Goal: Information Seeking & Learning: Learn about a topic

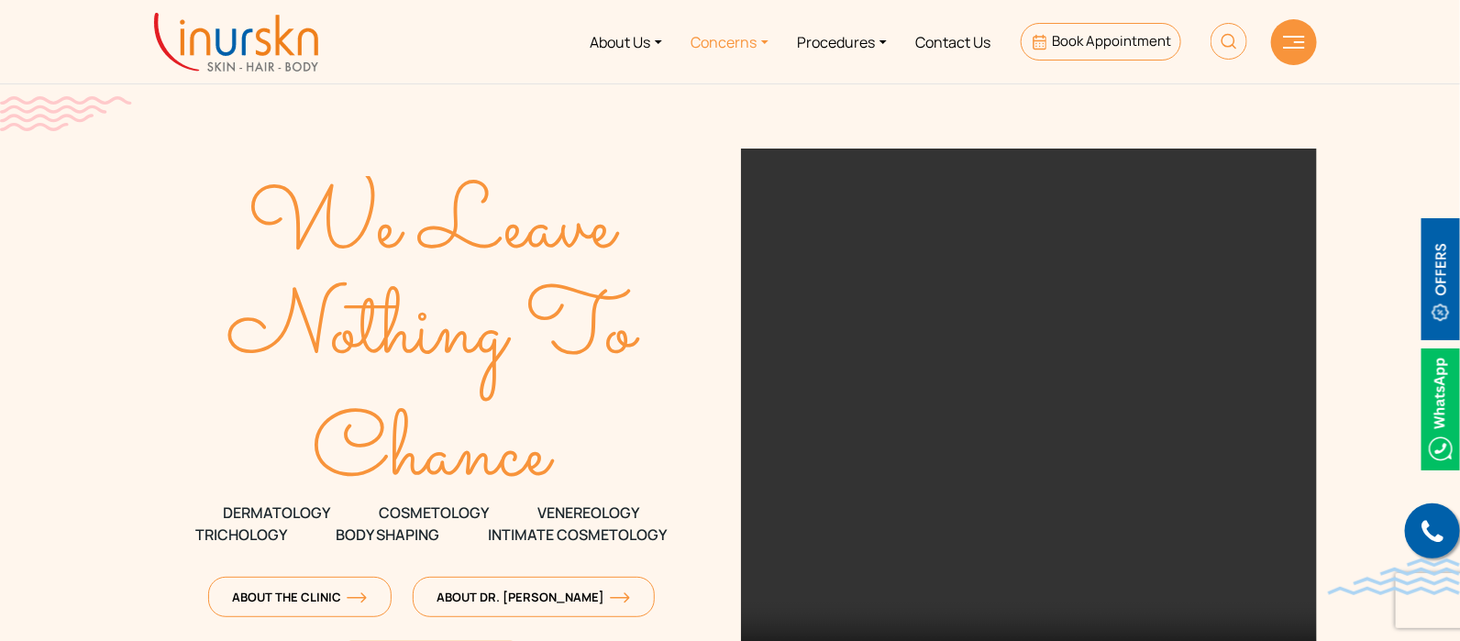
click at [723, 48] on link "Concerns" at bounding box center [730, 41] width 106 height 69
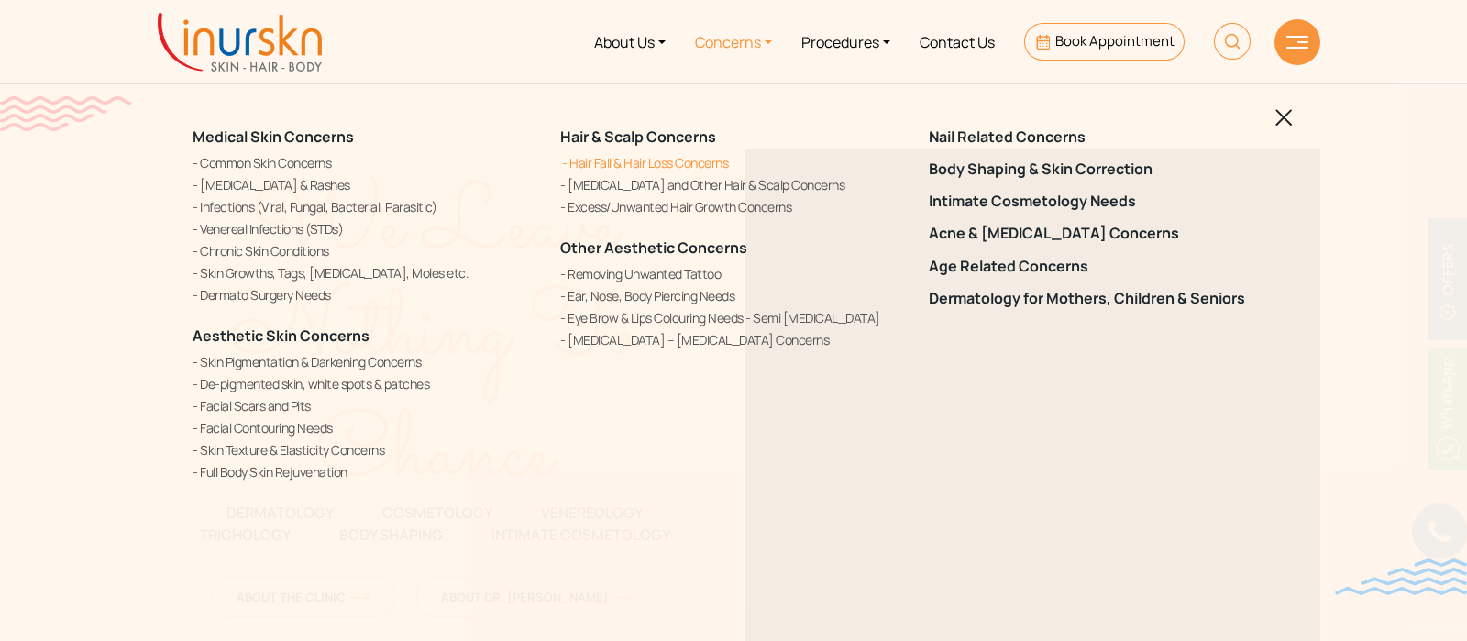
click at [633, 165] on link "Hair Fall & Hair Loss Concerns" at bounding box center [733, 162] width 346 height 19
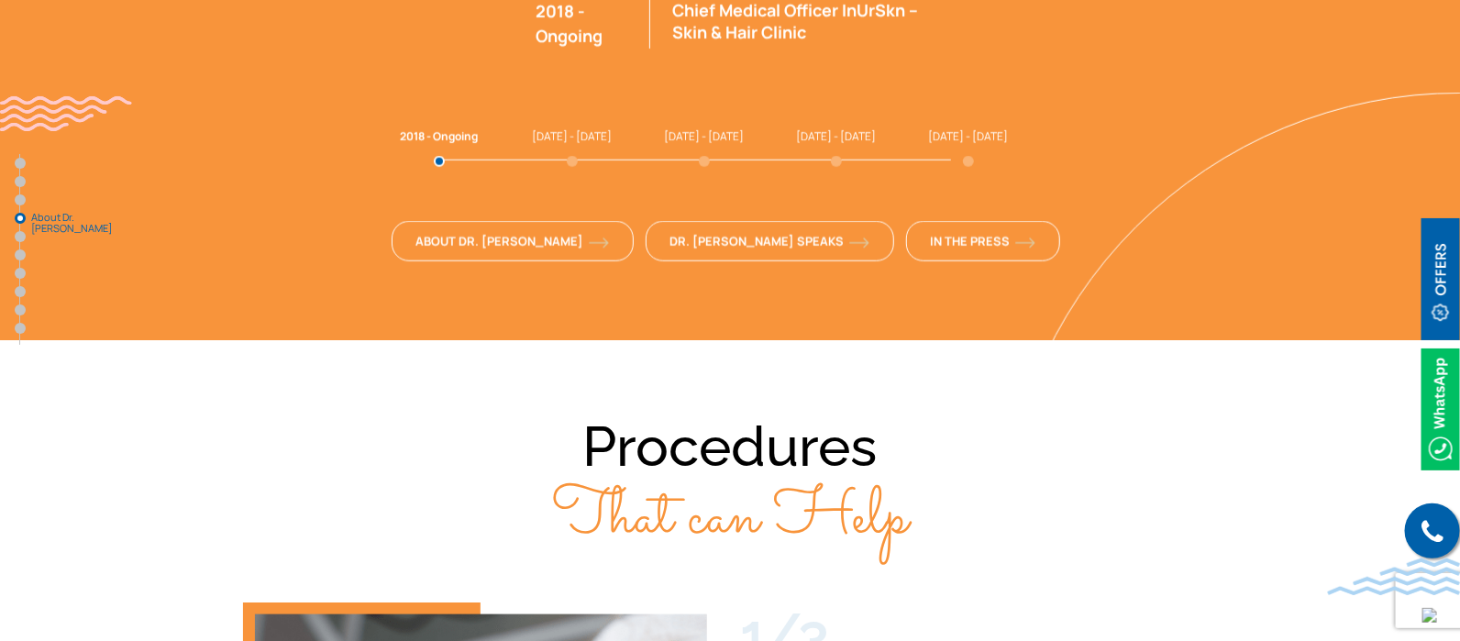
scroll to position [2865, 0]
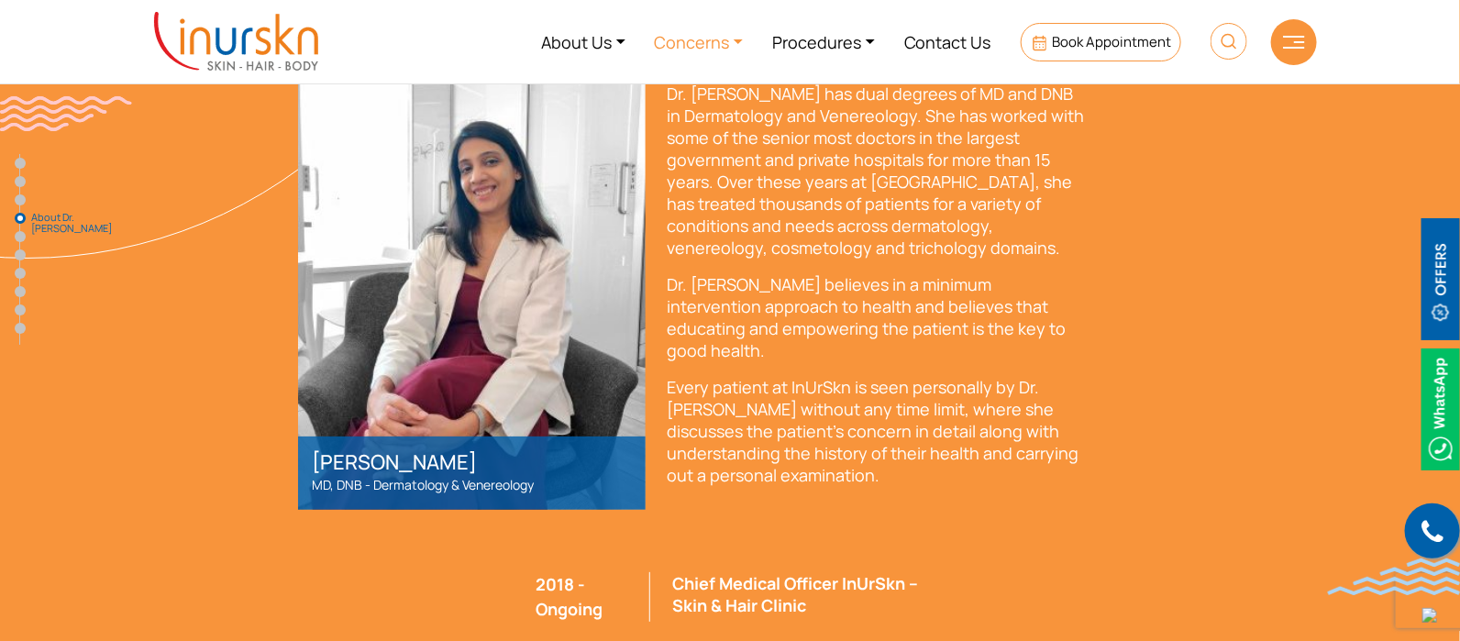
click at [711, 42] on link "Concerns" at bounding box center [699, 41] width 118 height 69
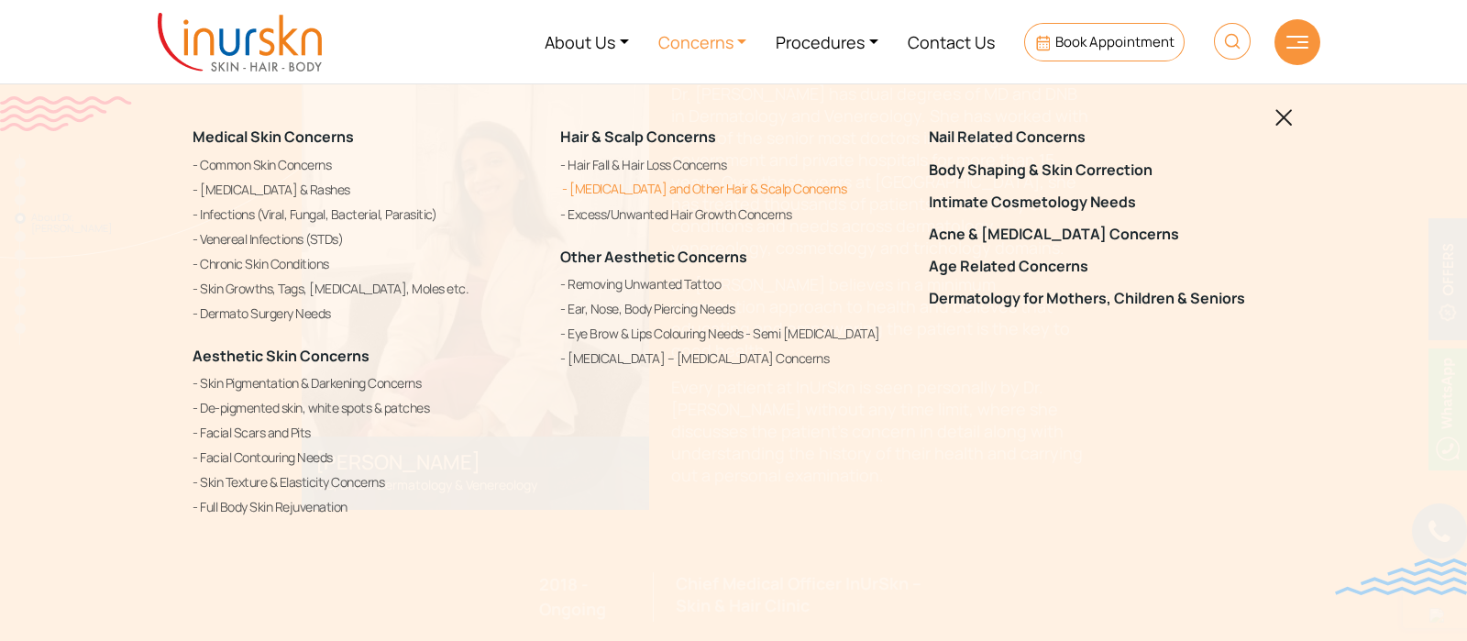
click at [596, 185] on link "[MEDICAL_DATA] and Other Hair & Scalp Concerns" at bounding box center [733, 189] width 346 height 22
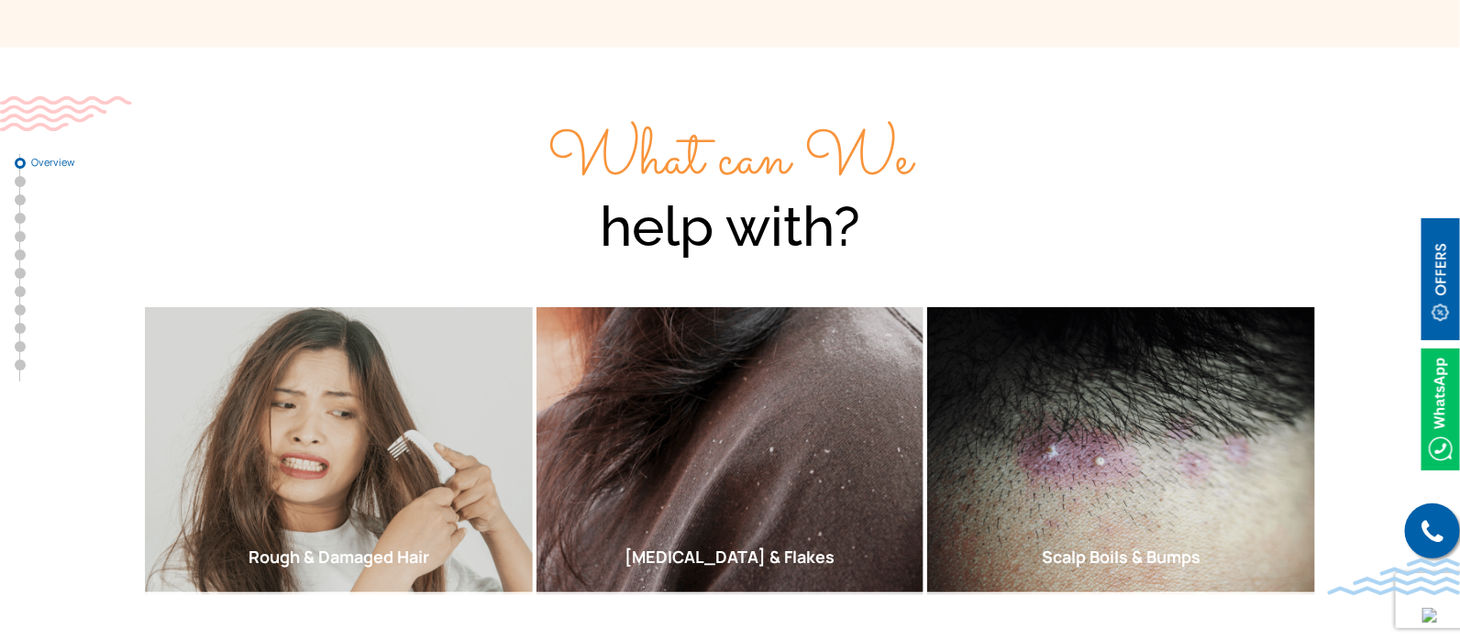
scroll to position [114, 0]
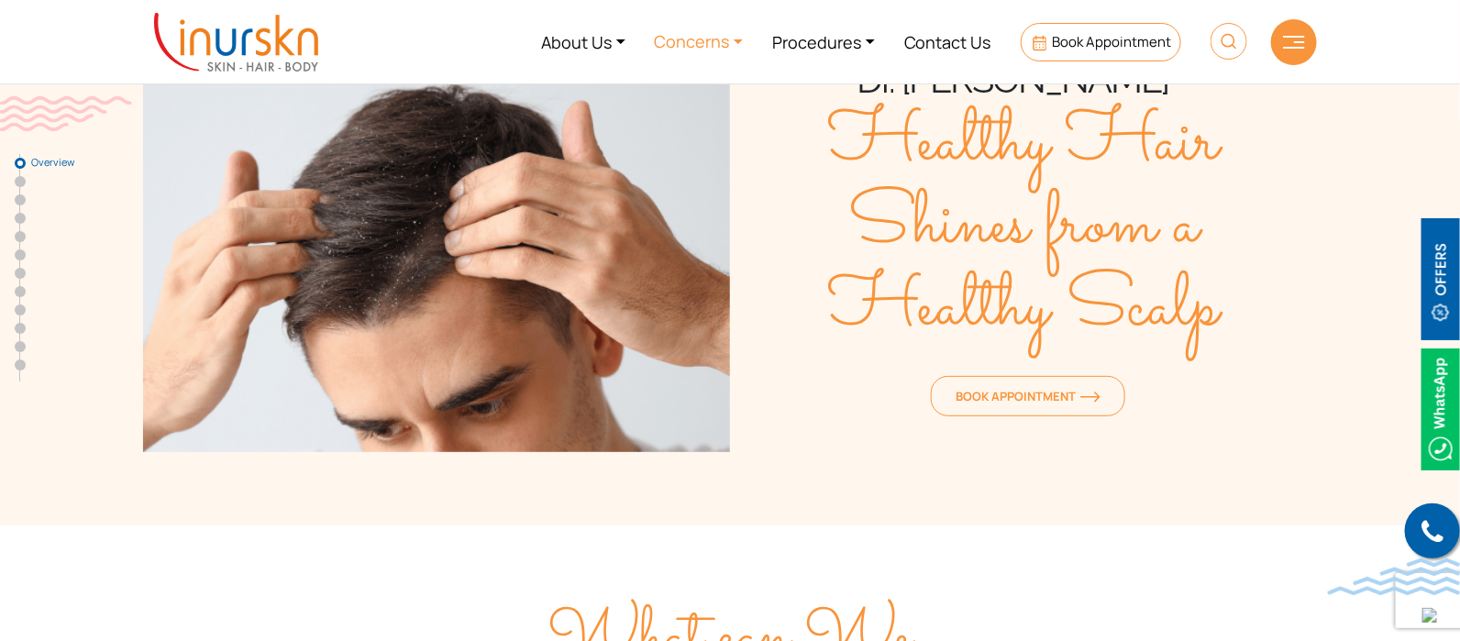
click at [722, 47] on link "Concerns" at bounding box center [699, 41] width 118 height 69
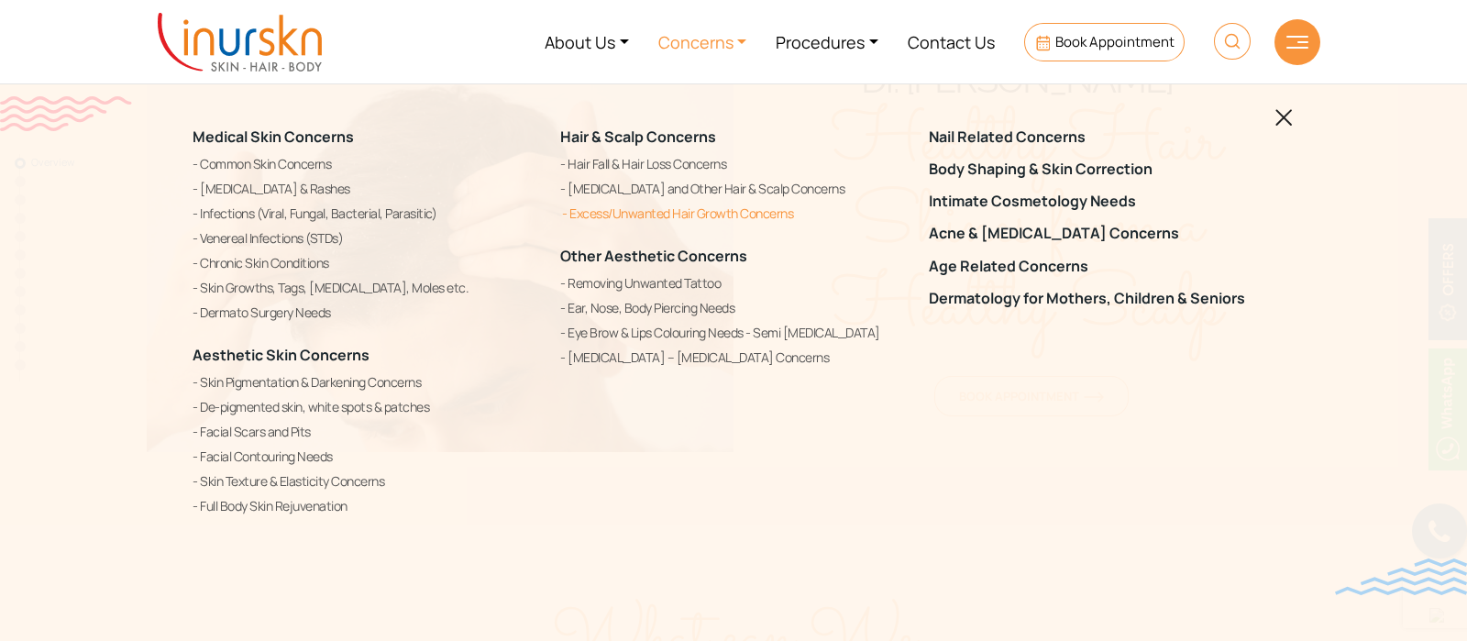
click at [694, 216] on link "Excess/Unwanted Hair Growth Concerns" at bounding box center [733, 214] width 346 height 22
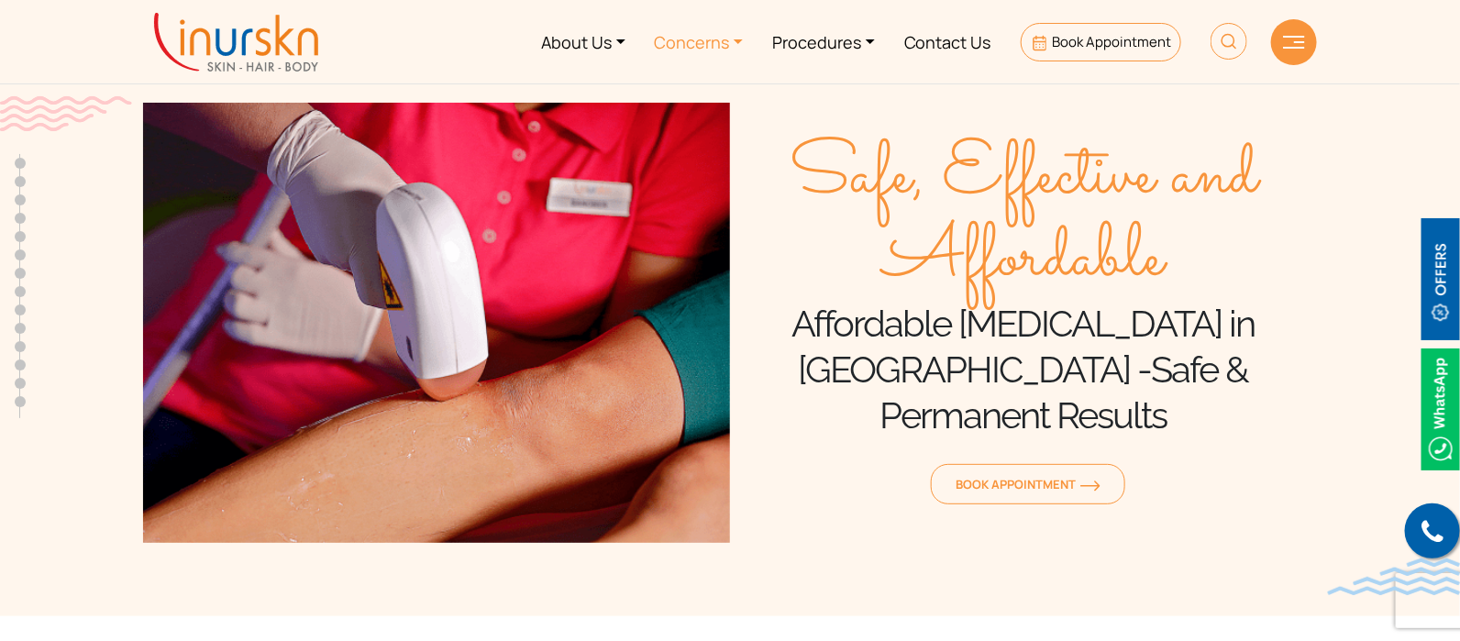
click at [742, 52] on link "Concerns" at bounding box center [699, 41] width 118 height 69
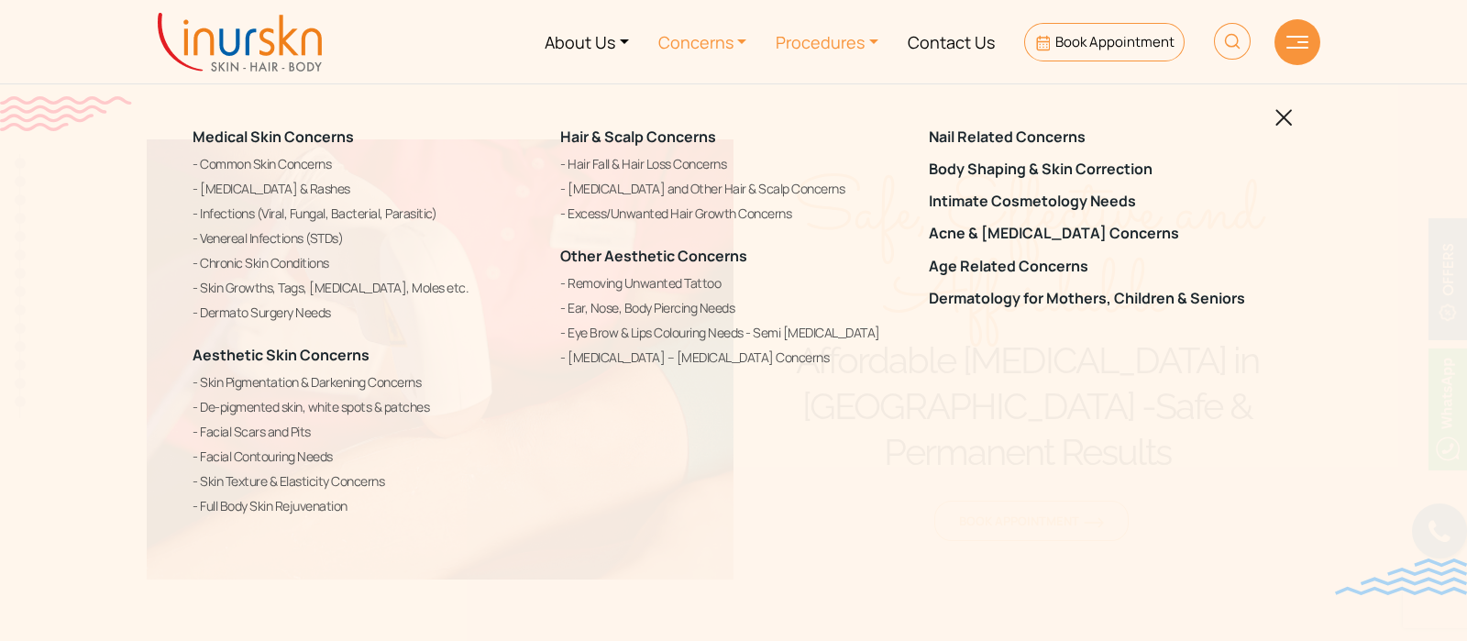
click at [819, 44] on link "Procedures" at bounding box center [827, 41] width 132 height 69
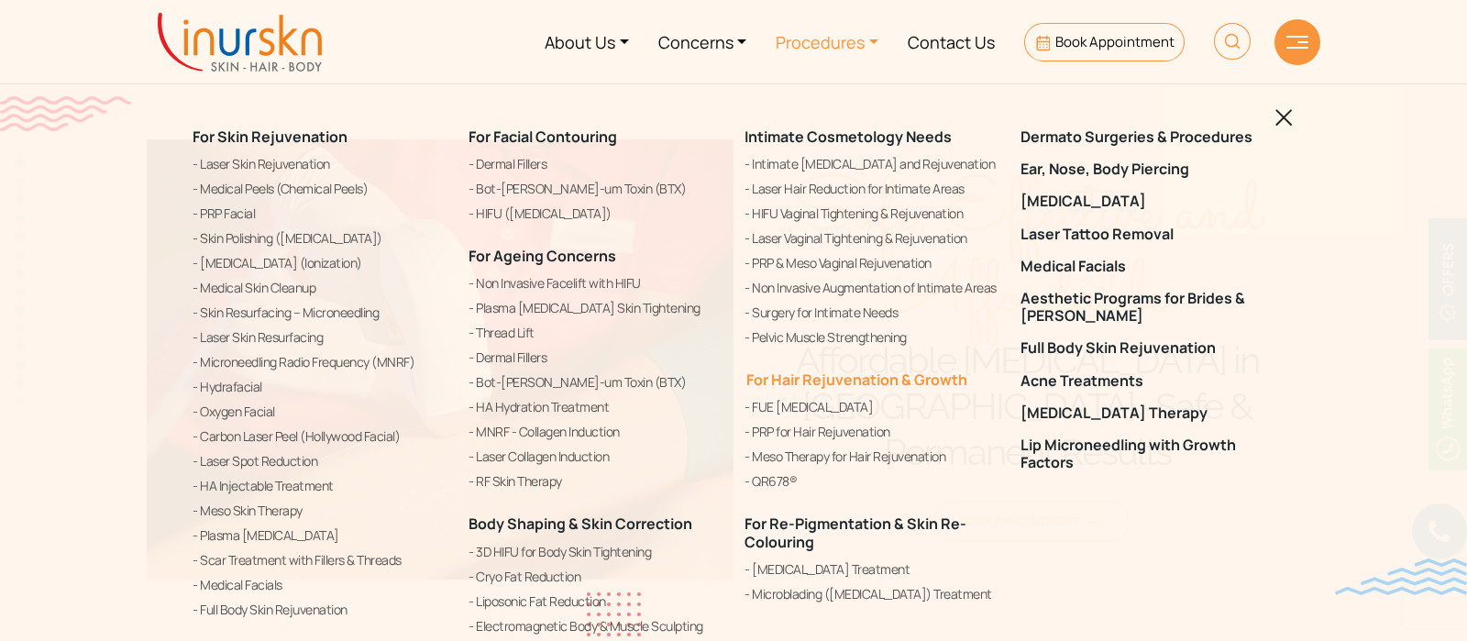
click at [798, 376] on link "For Hair Rejuvenation & Growth" at bounding box center [856, 380] width 223 height 20
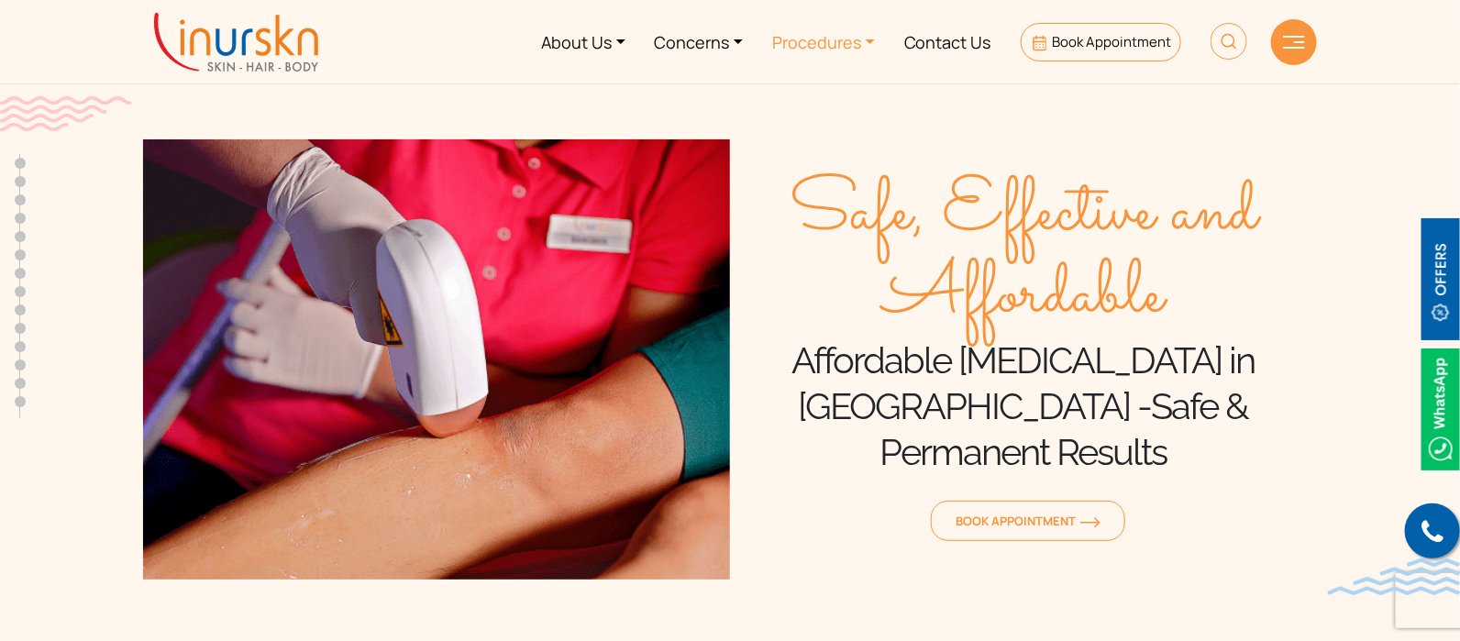
click at [761, 47] on link "Procedures" at bounding box center [823, 41] width 132 height 69
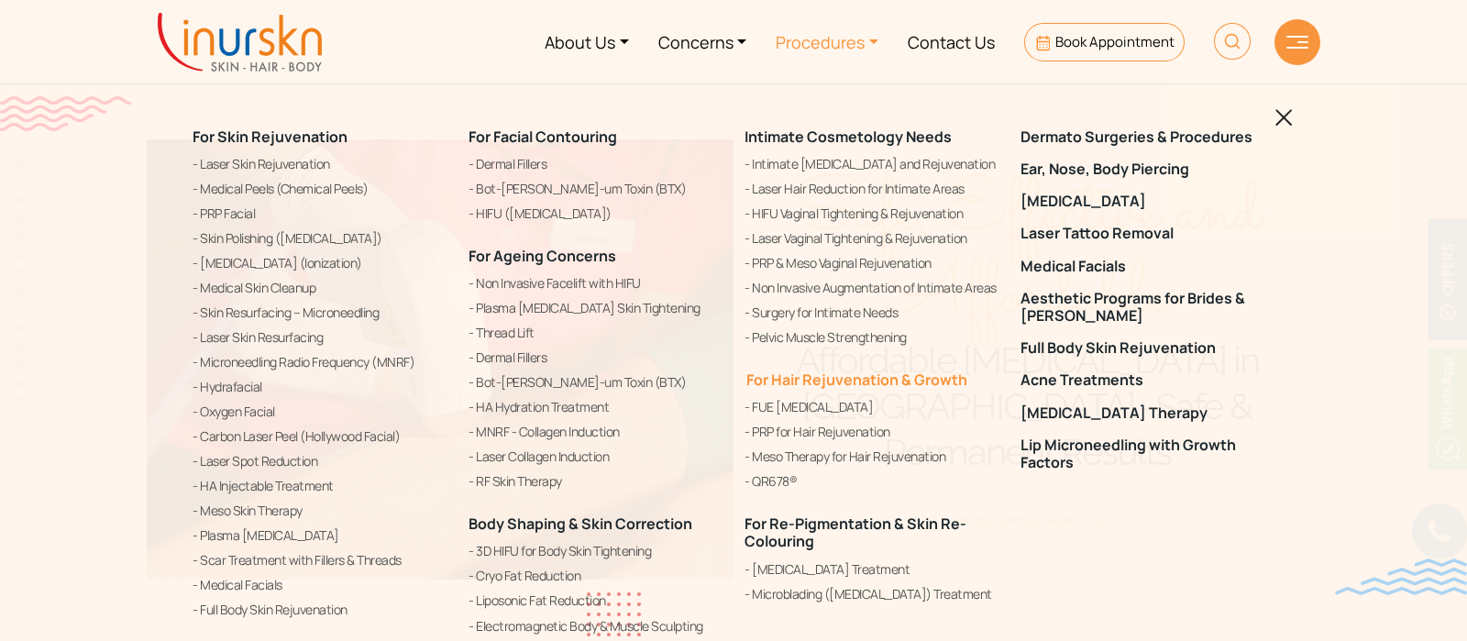
click at [822, 378] on link "For Hair Rejuvenation & Growth" at bounding box center [856, 380] width 223 height 20
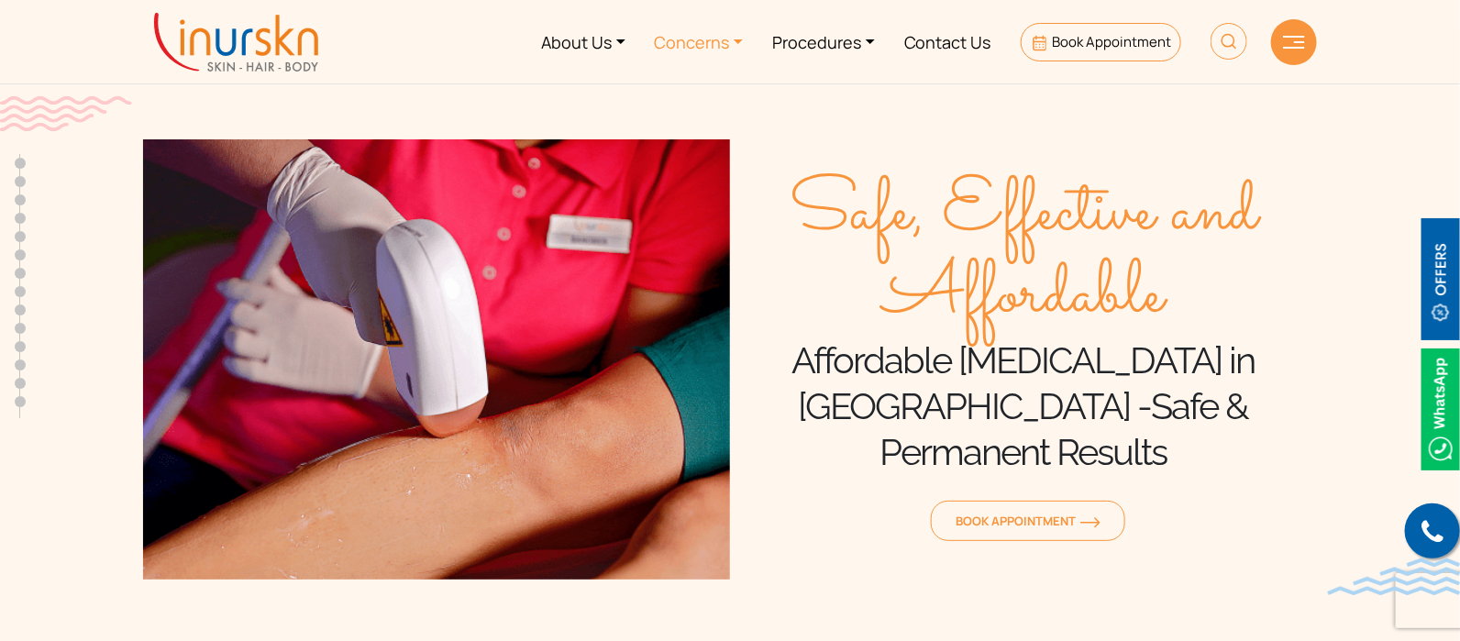
click at [701, 61] on link "Concerns" at bounding box center [699, 41] width 118 height 69
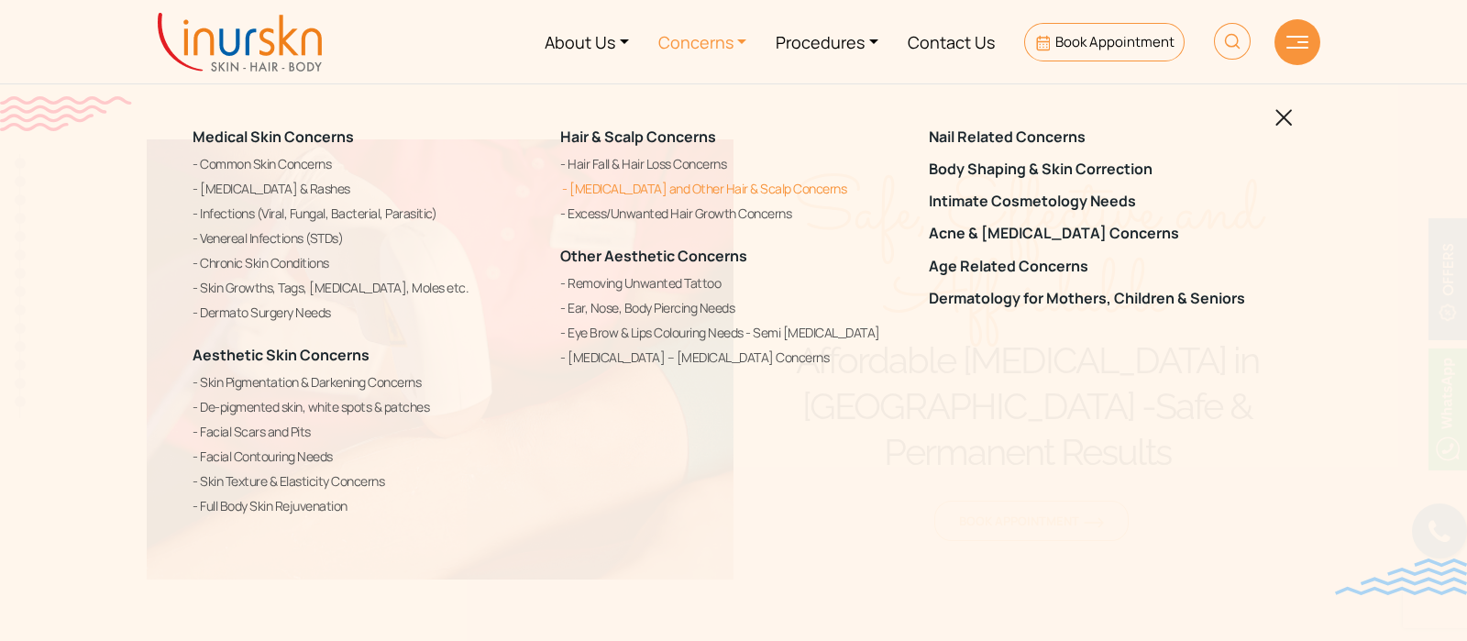
click at [670, 183] on link "[MEDICAL_DATA] and Other Hair & Scalp Concerns" at bounding box center [733, 189] width 346 height 22
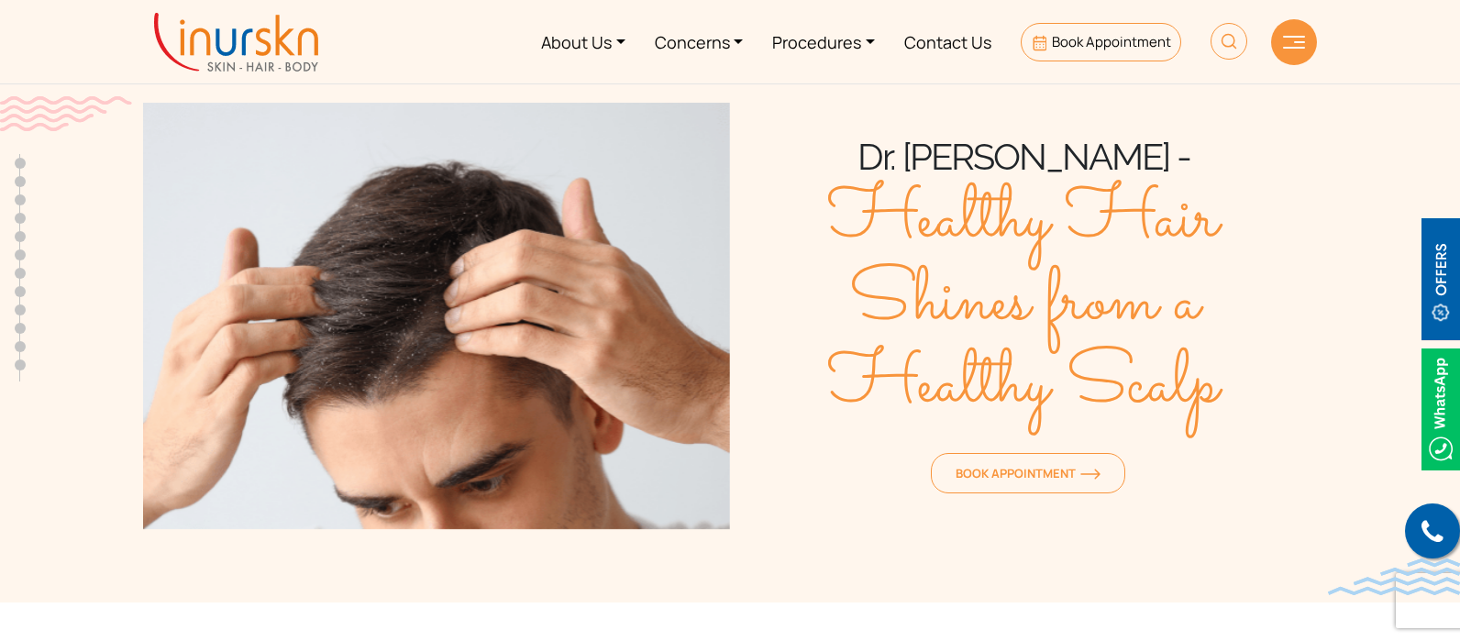
click at [710, 54] on link "Concerns" at bounding box center [699, 41] width 118 height 69
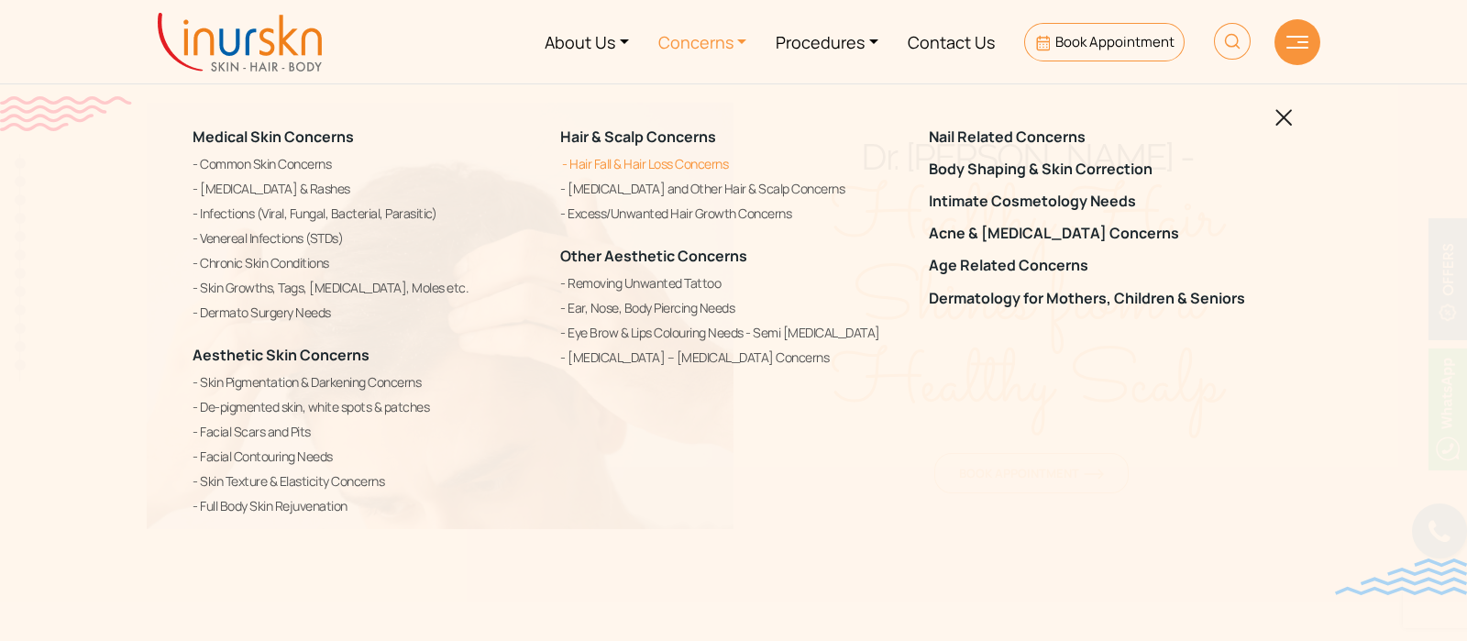
click at [664, 160] on link "Hair Fall & Hair Loss Concerns" at bounding box center [733, 164] width 346 height 22
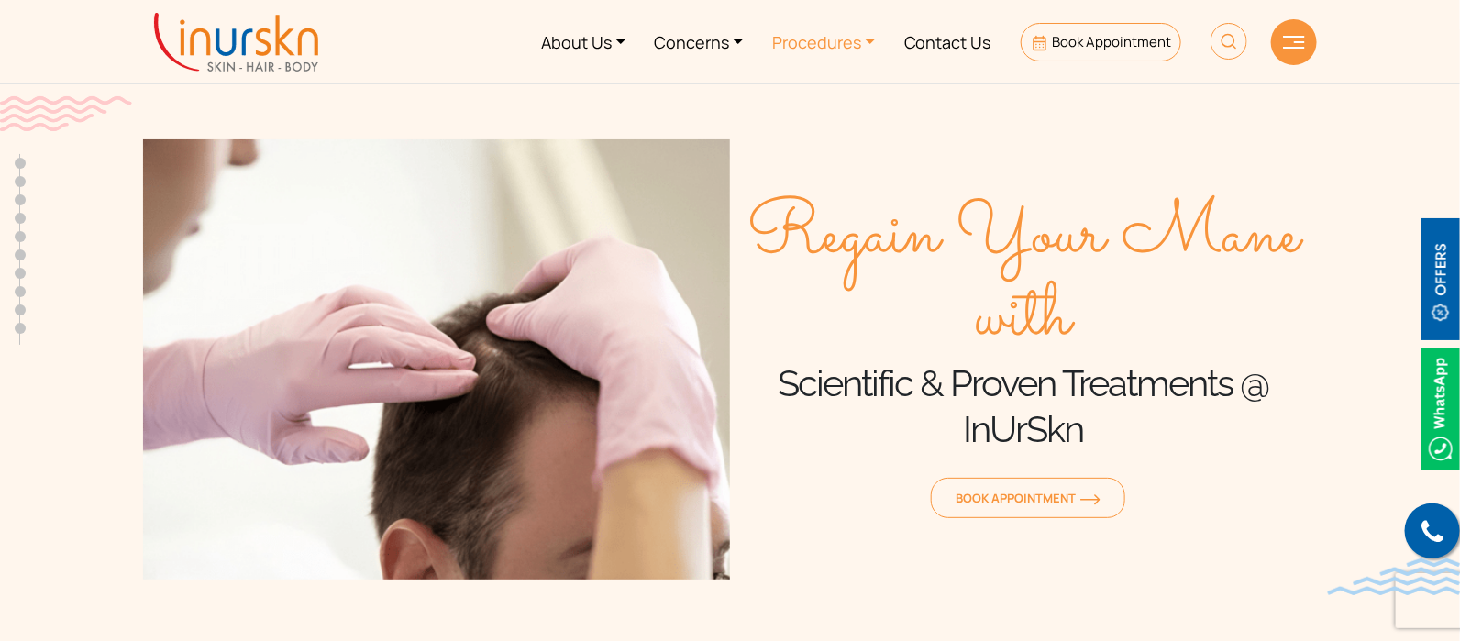
click at [817, 48] on link "Procedures" at bounding box center [823, 41] width 132 height 69
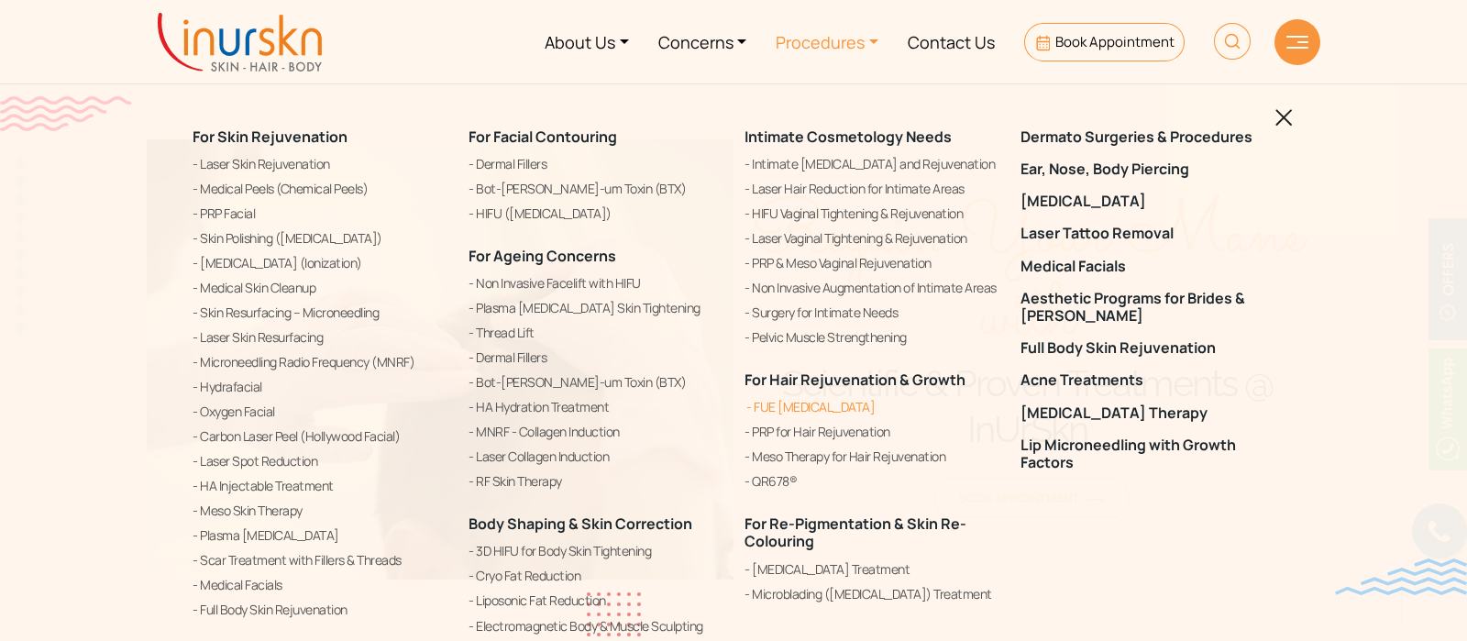
click at [807, 403] on link "FUE [MEDICAL_DATA]" at bounding box center [872, 407] width 254 height 22
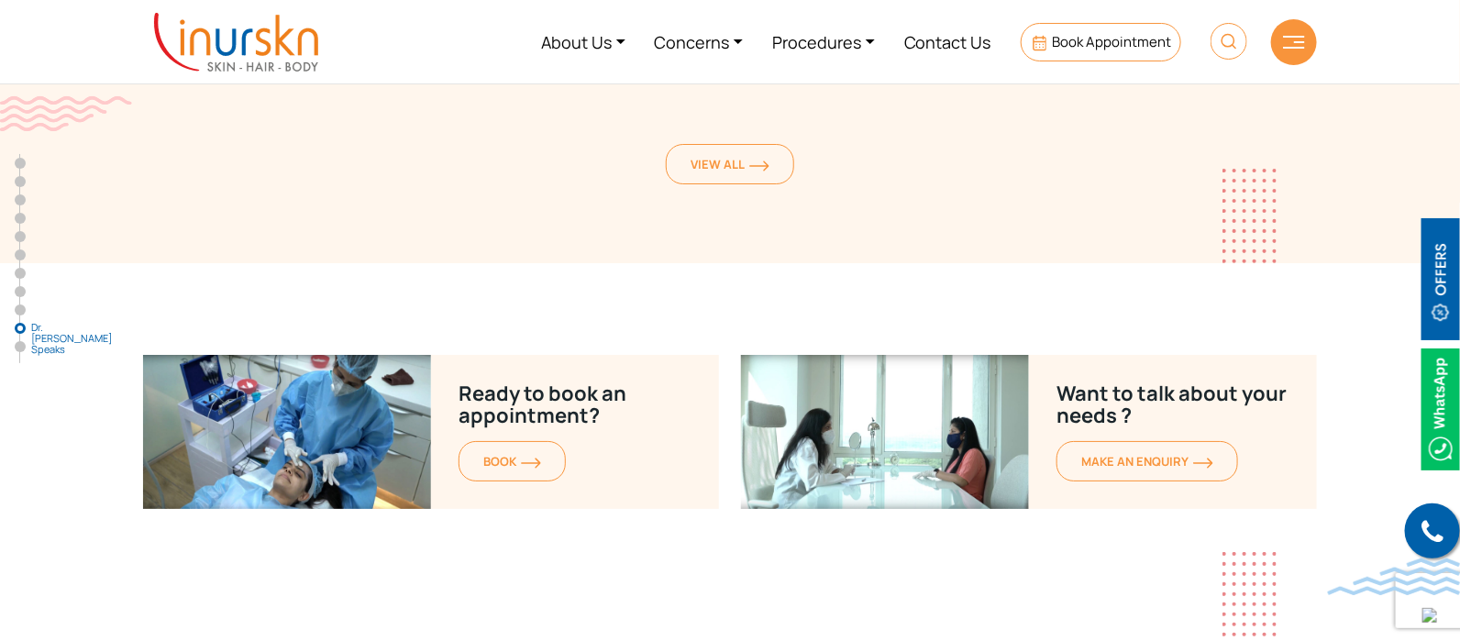
scroll to position [8253, 0]
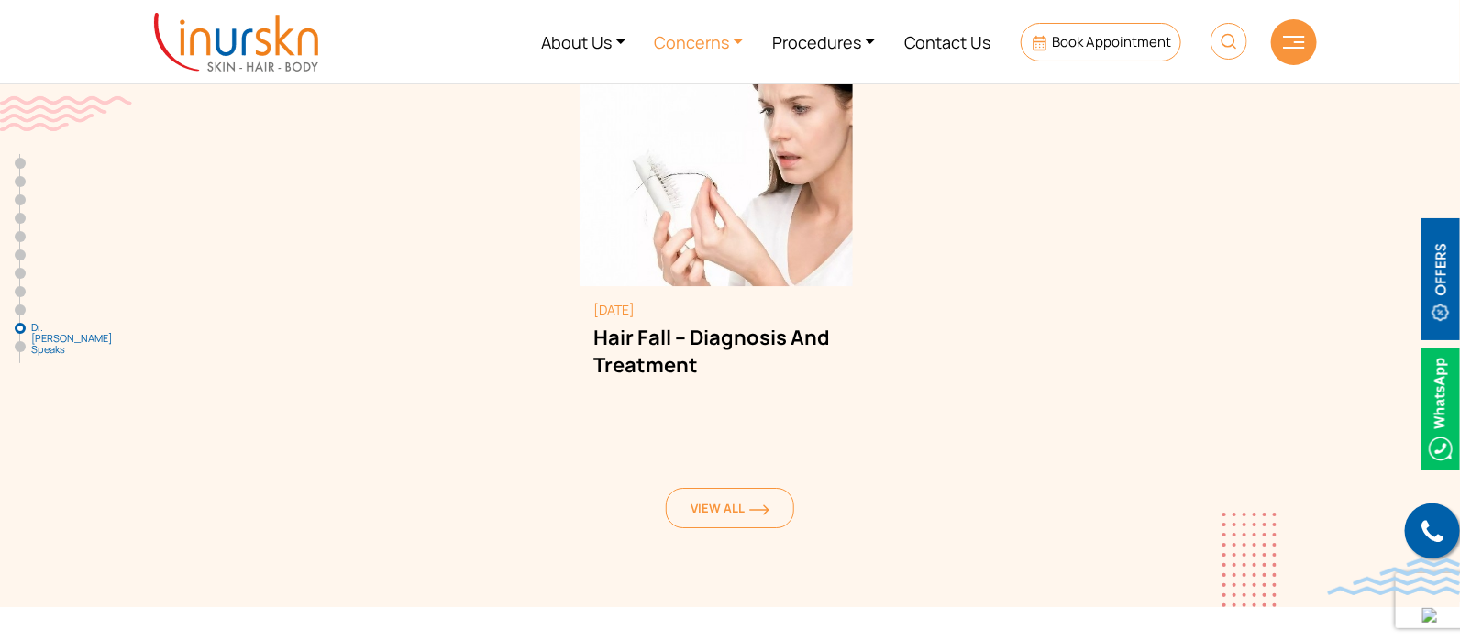
click at [733, 44] on link "Concerns" at bounding box center [699, 41] width 118 height 69
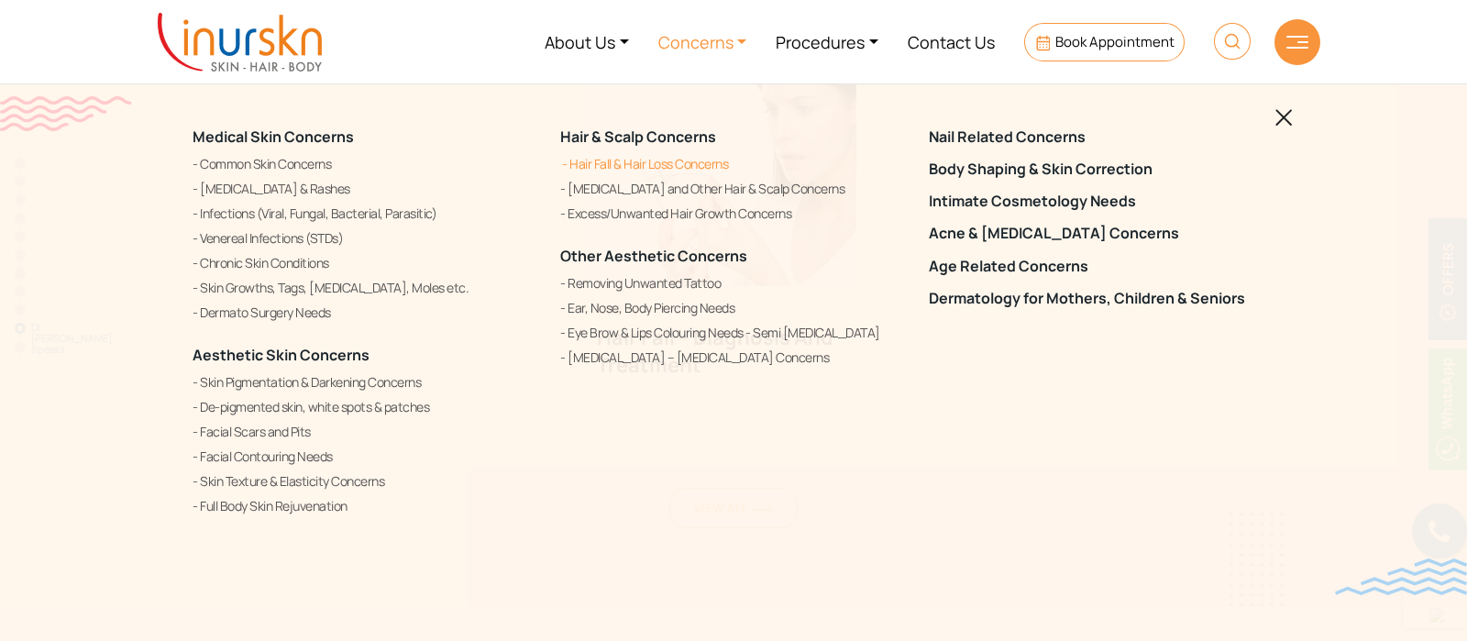
click at [615, 167] on link "Hair Fall & Hair Loss Concerns" at bounding box center [733, 164] width 346 height 22
